Goal: Task Accomplishment & Management: Complete application form

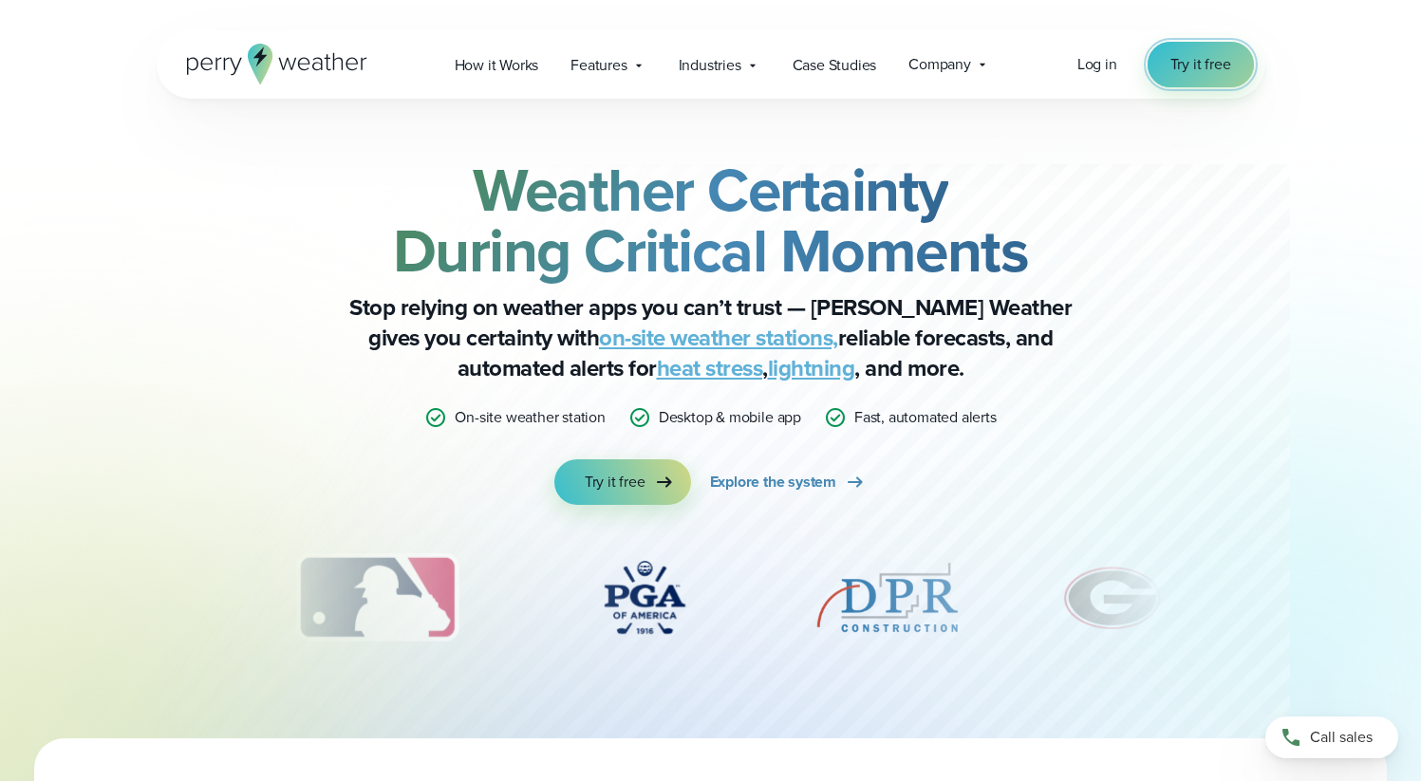
click at [1200, 50] on link "Try it free" at bounding box center [1200, 65] width 106 height 46
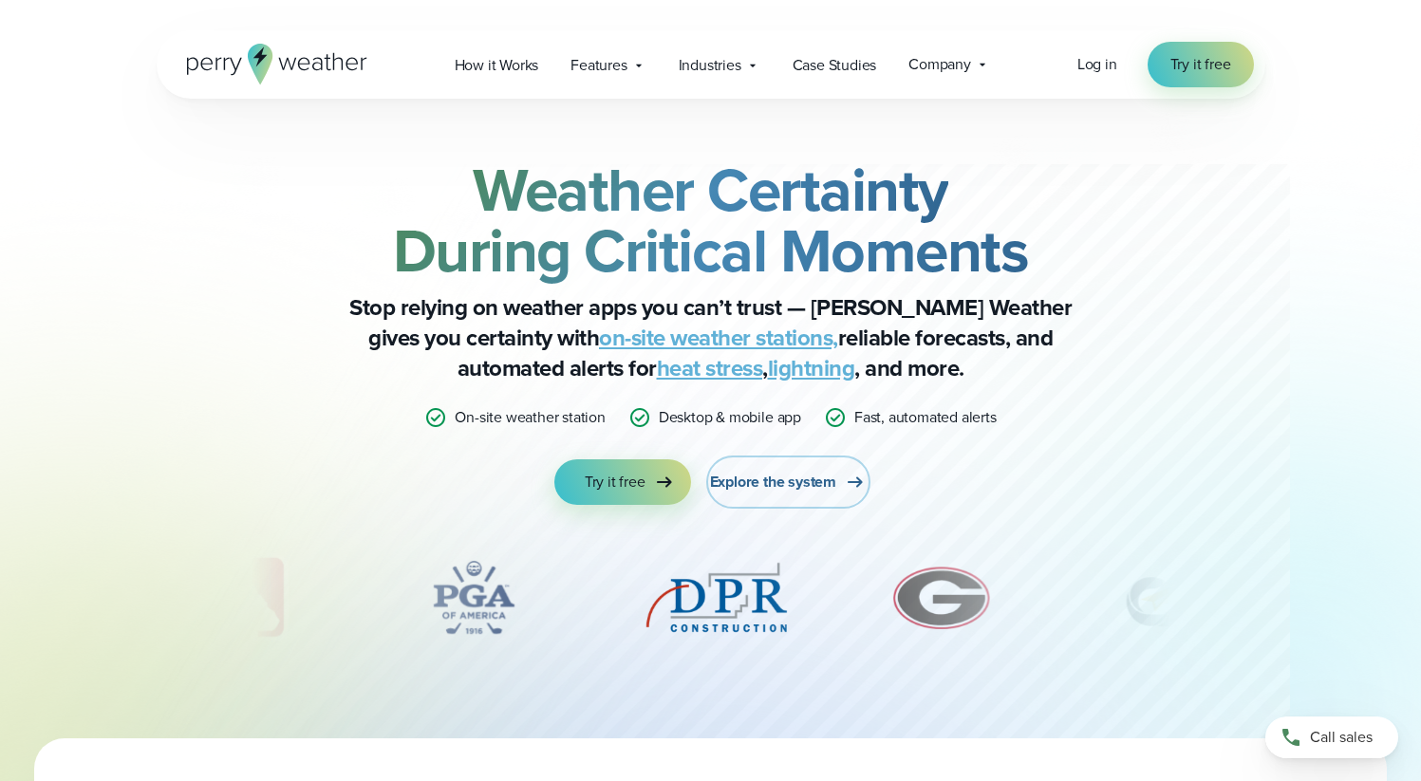
click at [800, 474] on span "Explore the system" at bounding box center [773, 482] width 126 height 23
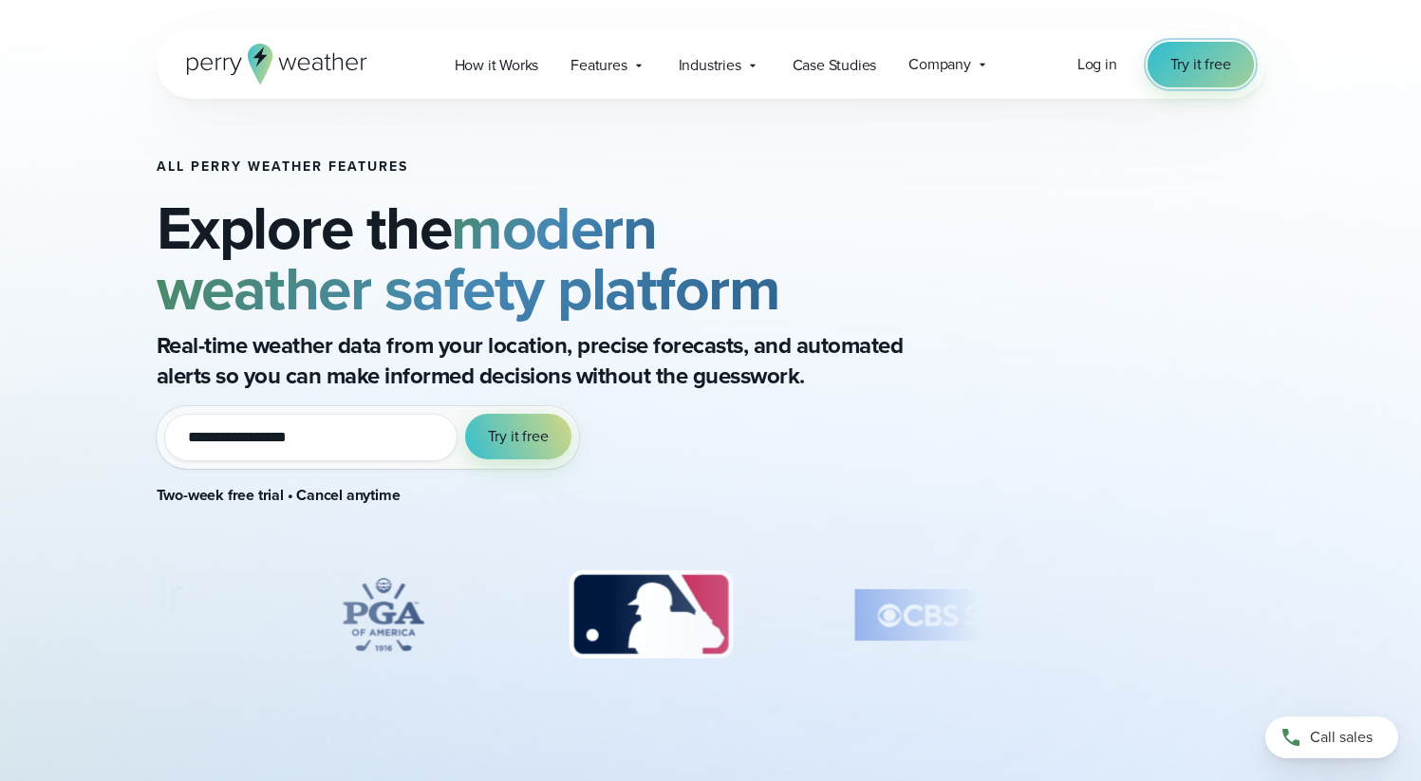
click at [1198, 70] on span "Try it free" at bounding box center [1200, 64] width 61 height 23
